Goal: Find specific page/section: Find specific page/section

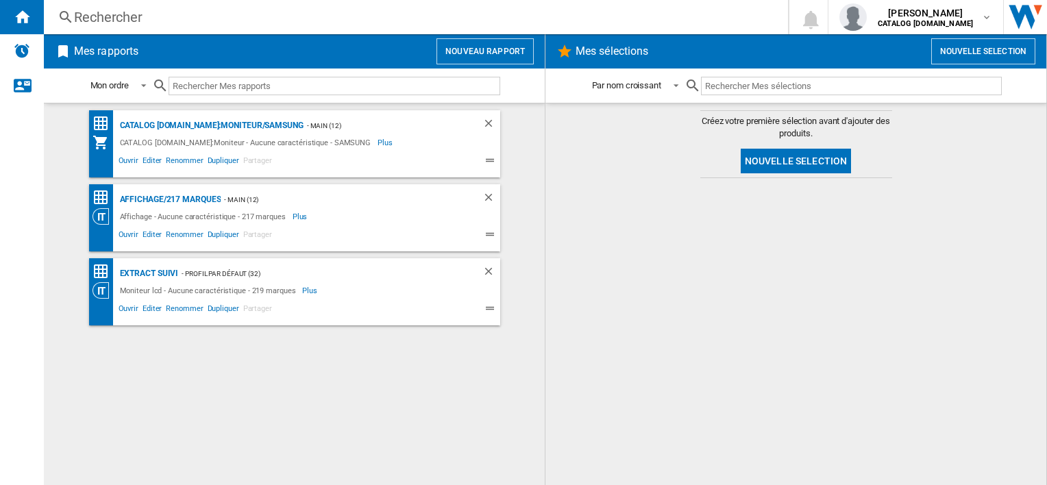
click at [422, 158] on span at bounding box center [361, 162] width 175 height 16
click at [396, 123] on div "- Main (12)" at bounding box center [379, 125] width 151 height 17
click at [165, 271] on div "extract suivi" at bounding box center [147, 273] width 62 height 17
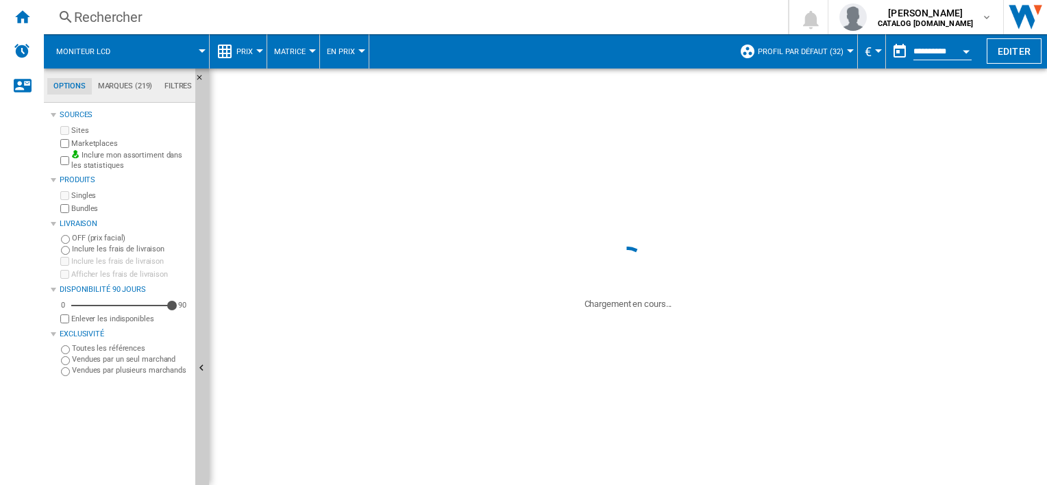
click at [0, 0] on div "FILTRER PAR Produits en promotion Indisponible Hausse de prix Baisse de prix" at bounding box center [0, 0] width 0 height 0
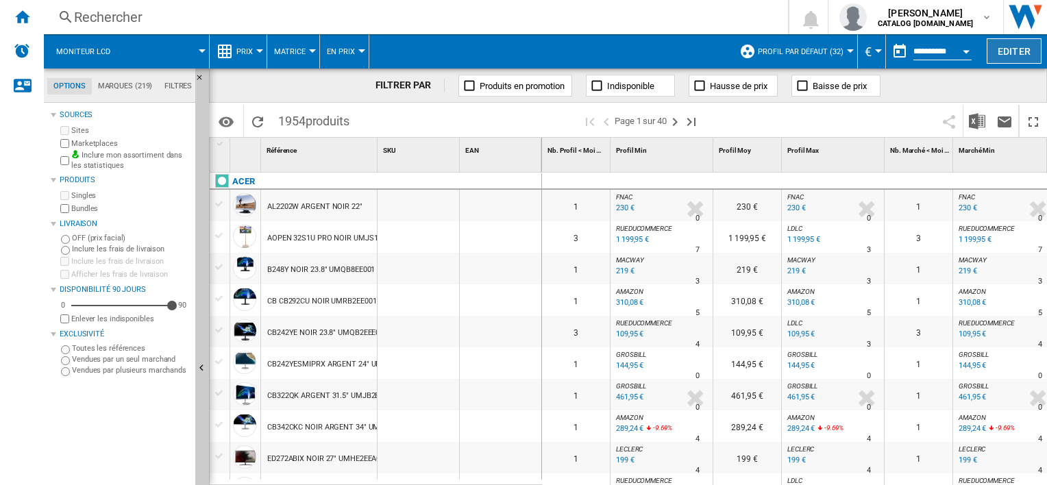
click at [1009, 55] on button "Editer" at bounding box center [1014, 50] width 55 height 25
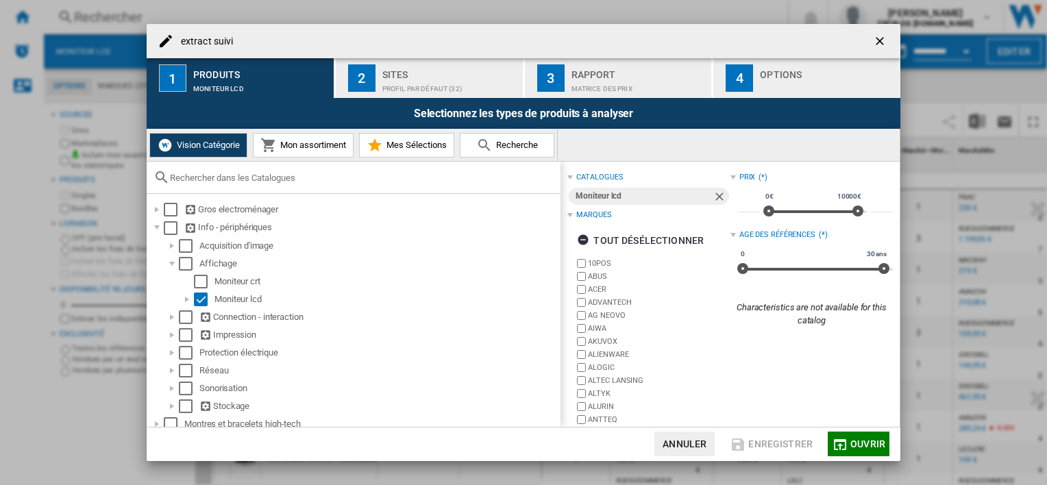
click at [415, 83] on div "Profil par défaut (32)" at bounding box center [449, 85] width 135 height 14
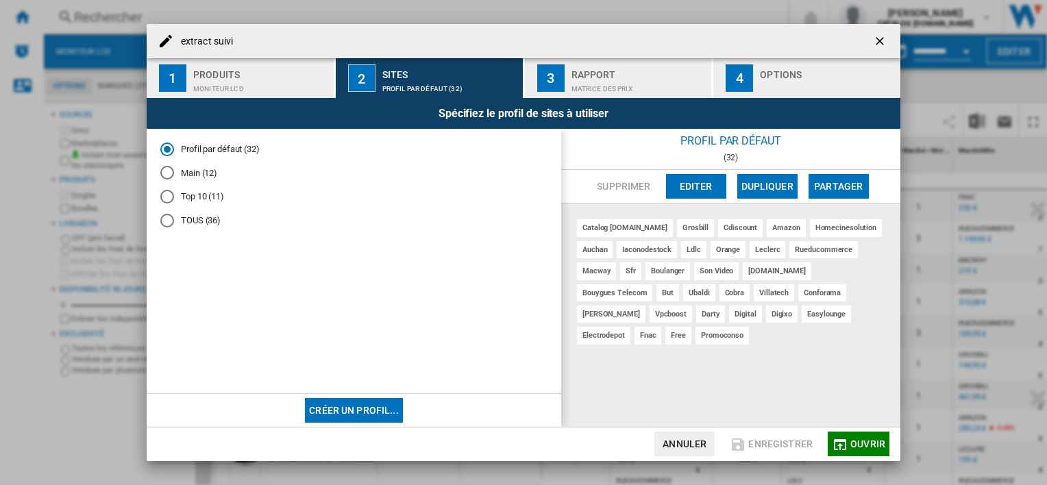
click at [622, 72] on div "Rapport" at bounding box center [638, 71] width 135 height 14
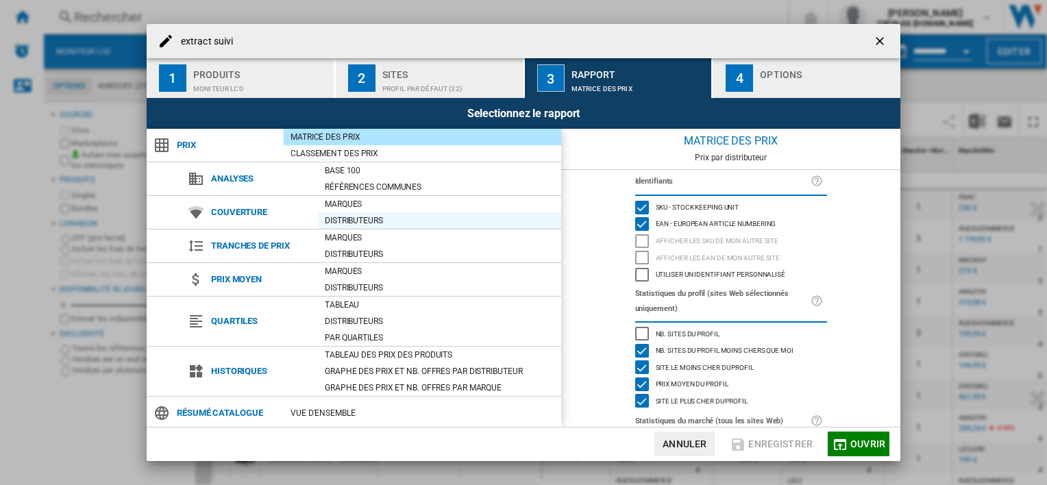
click at [378, 215] on div "Distributeurs" at bounding box center [439, 221] width 243 height 14
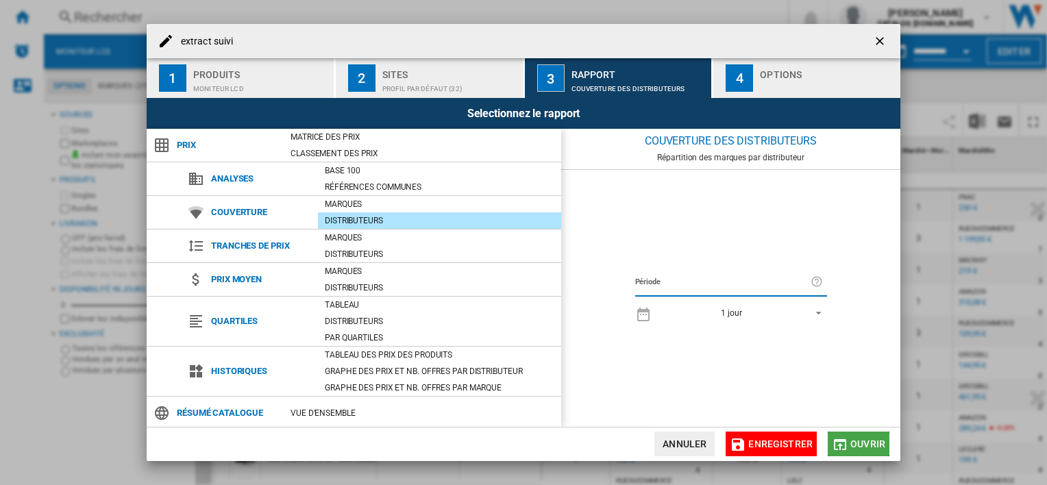
click at [859, 439] on span "Ouvrir" at bounding box center [867, 444] width 35 height 11
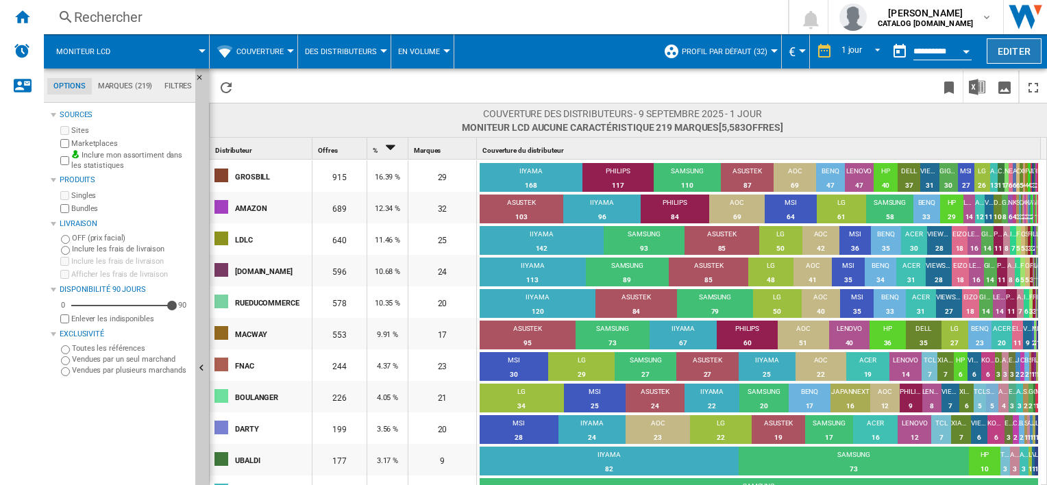
click at [1016, 46] on button "Editer" at bounding box center [1014, 50] width 55 height 25
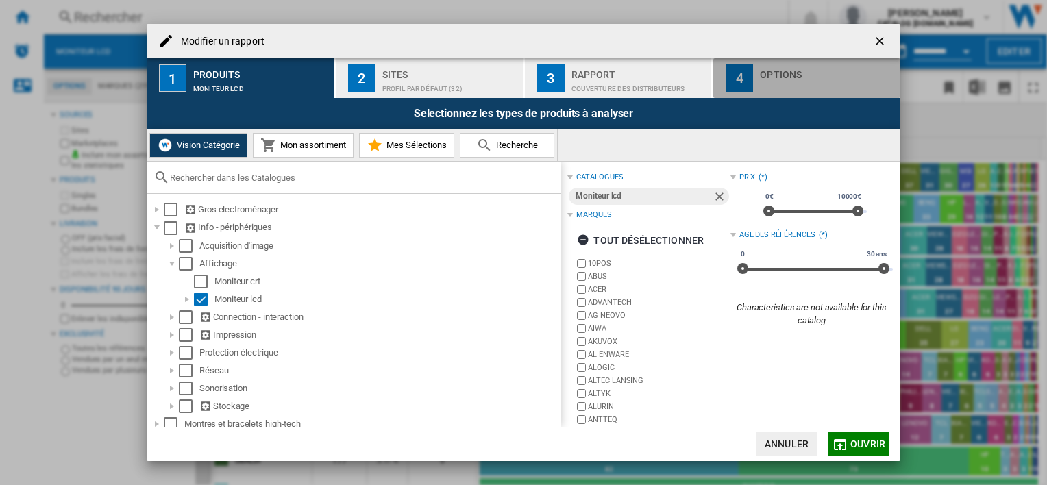
click at [750, 69] on div "4" at bounding box center [739, 77] width 27 height 27
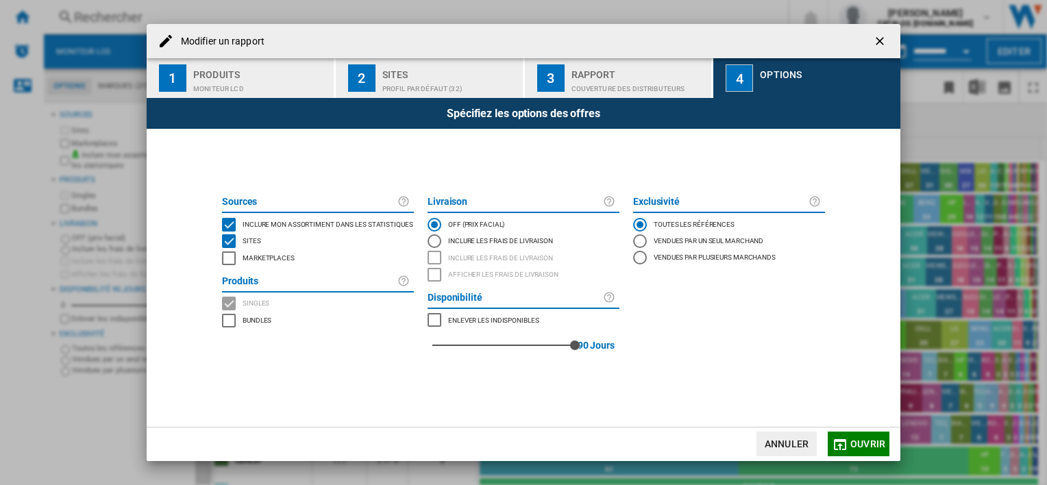
click at [658, 69] on div "Rapport" at bounding box center [638, 71] width 135 height 14
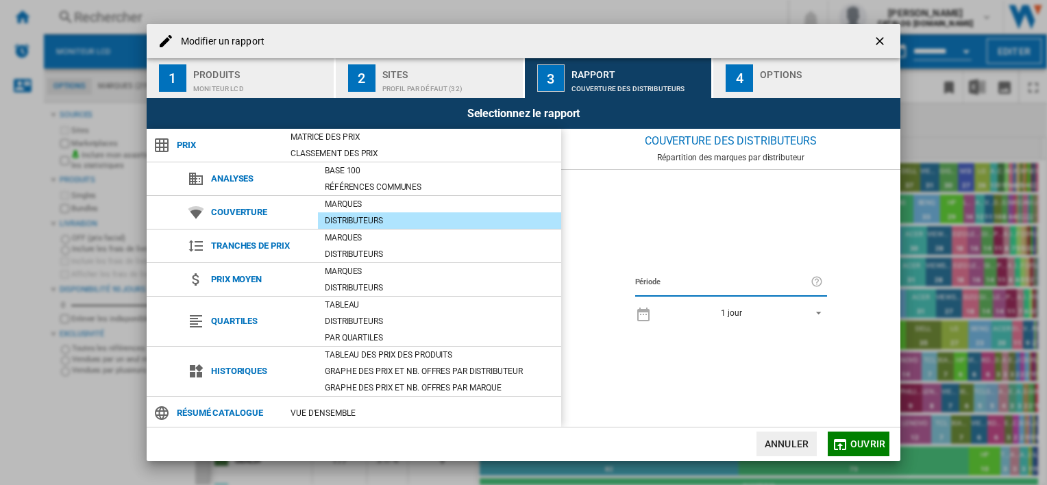
click at [250, 192] on div "Analyses" at bounding box center [249, 178] width 137 height 33
click at [337, 138] on div "Matrice des prix" at bounding box center [422, 137] width 277 height 14
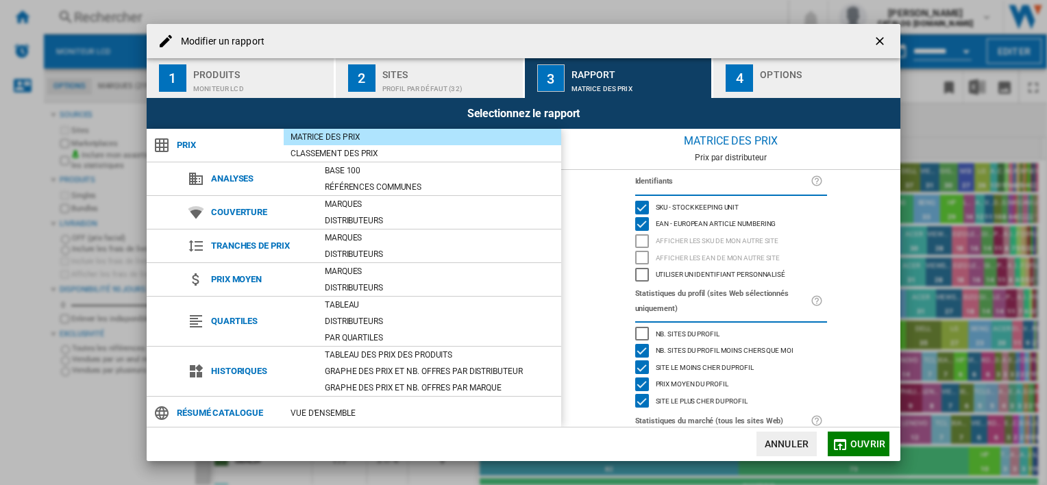
click at [847, 437] on md-icon "Modifier un ..." at bounding box center [840, 444] width 16 height 16
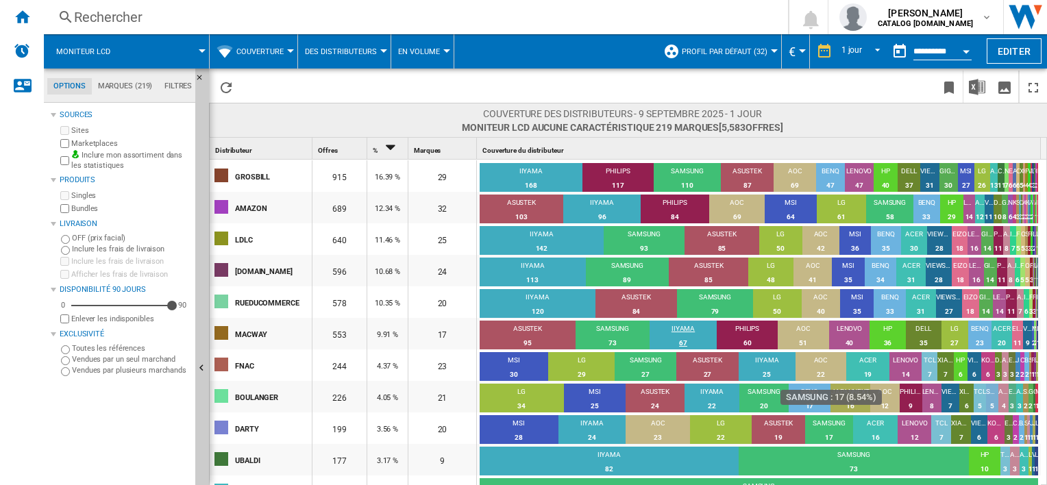
click at [689, 340] on div "67" at bounding box center [684, 343] width 68 height 14
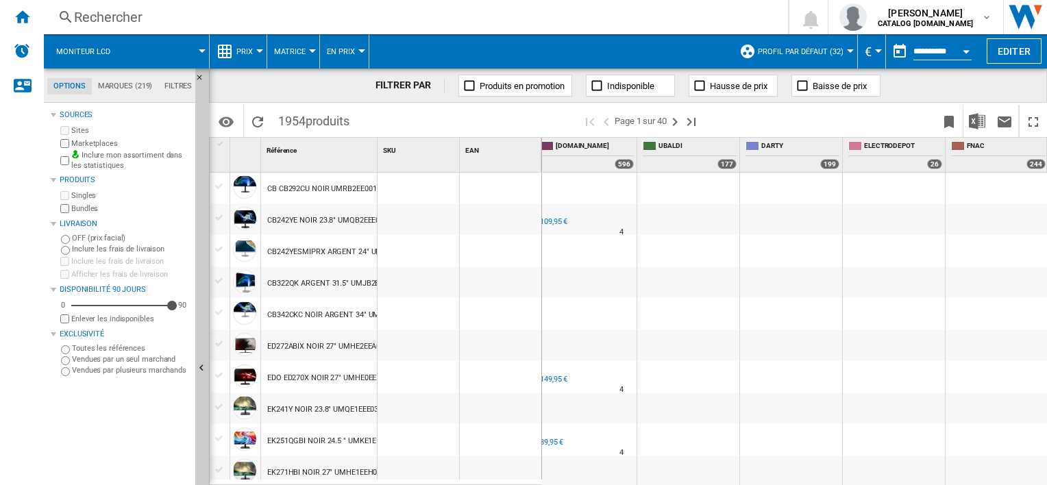
scroll to position [110, 0]
